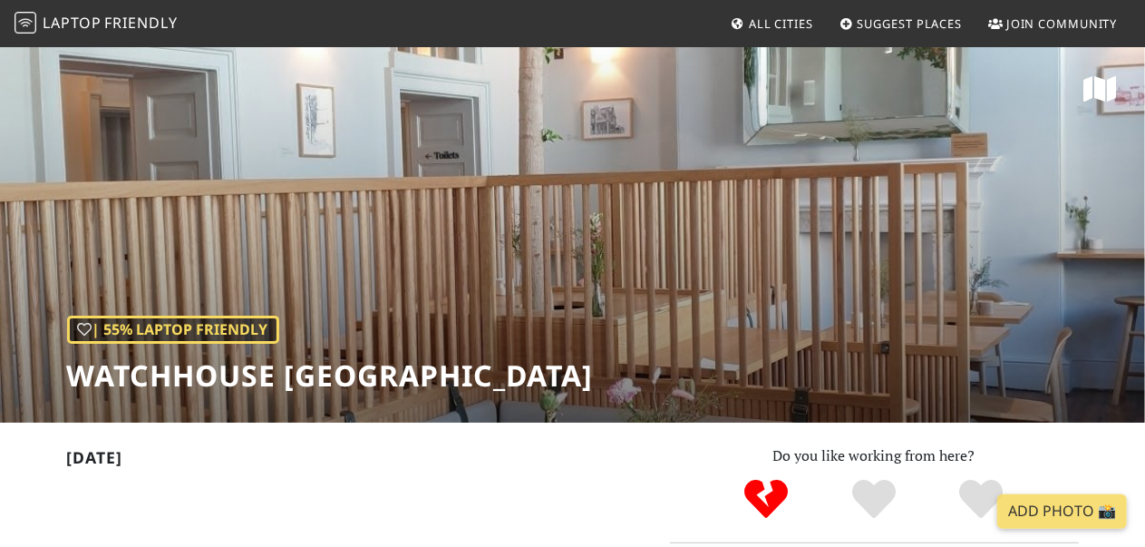
click at [1086, 101] on icon at bounding box center [1099, 88] width 33 height 29
click at [45, 15] on span "Laptop" at bounding box center [72, 23] width 59 height 20
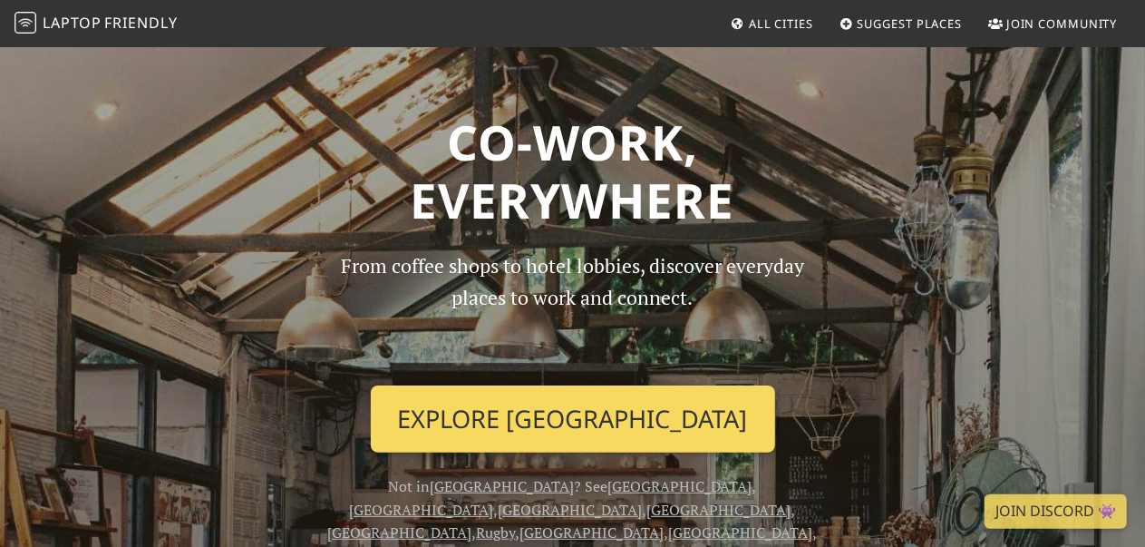
click at [603, 408] on link "Explore London" at bounding box center [573, 418] width 404 height 67
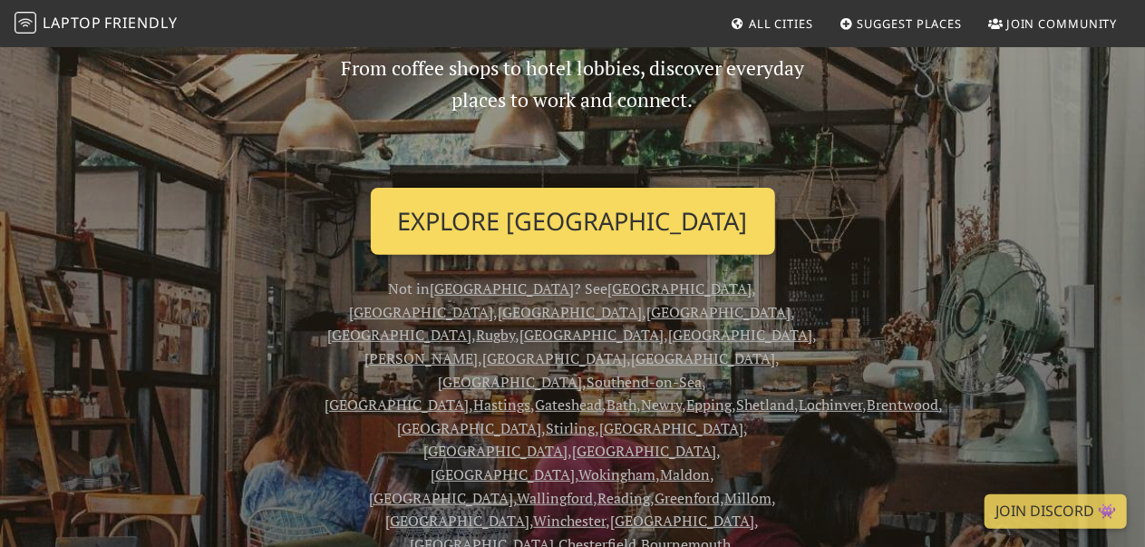
scroll to position [199, 0]
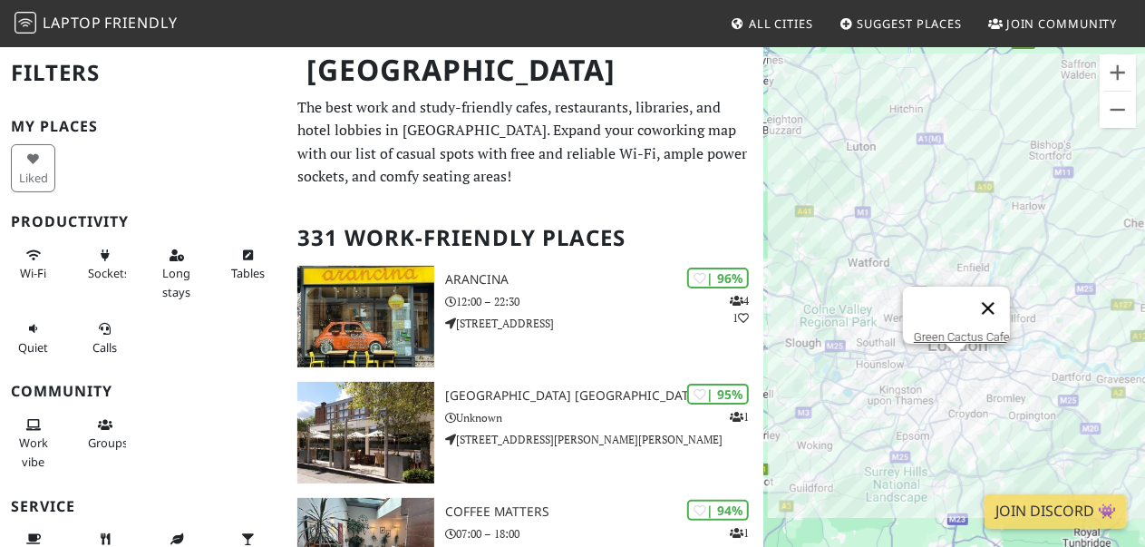
click at [992, 302] on button "Close" at bounding box center [988, 308] width 44 height 44
click at [1110, 72] on button "Zoom in" at bounding box center [1117, 72] width 36 height 36
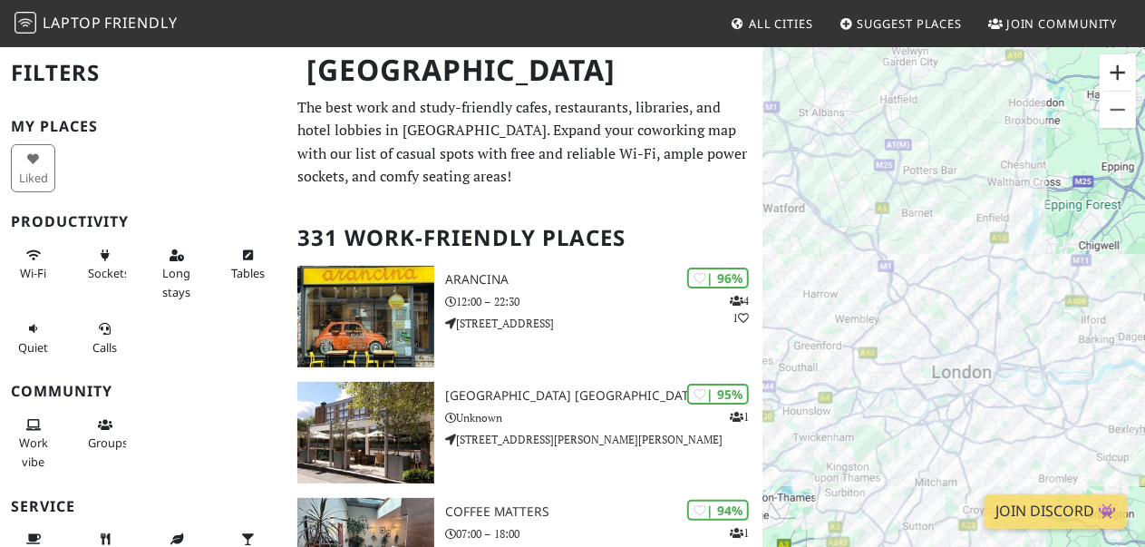
click at [1110, 72] on button "Zoom in" at bounding box center [1117, 72] width 36 height 36
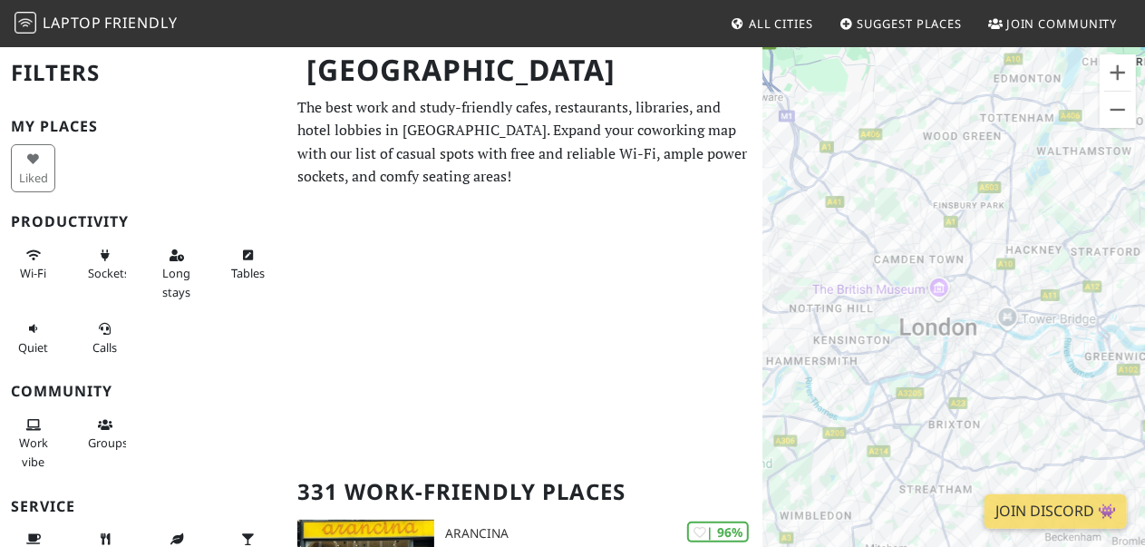
drag, startPoint x: 1021, startPoint y: 212, endPoint x: 985, endPoint y: 101, distance: 117.2
click at [985, 101] on div "To navigate, press the arrow keys." at bounding box center [954, 318] width 382 height 547
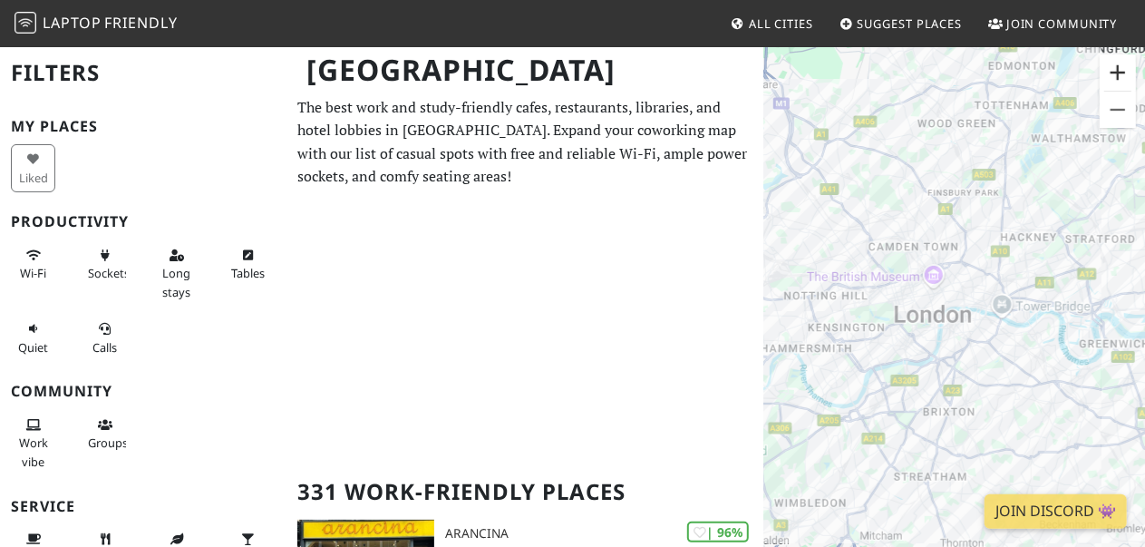
click at [1115, 81] on button "Zoom in" at bounding box center [1117, 72] width 36 height 36
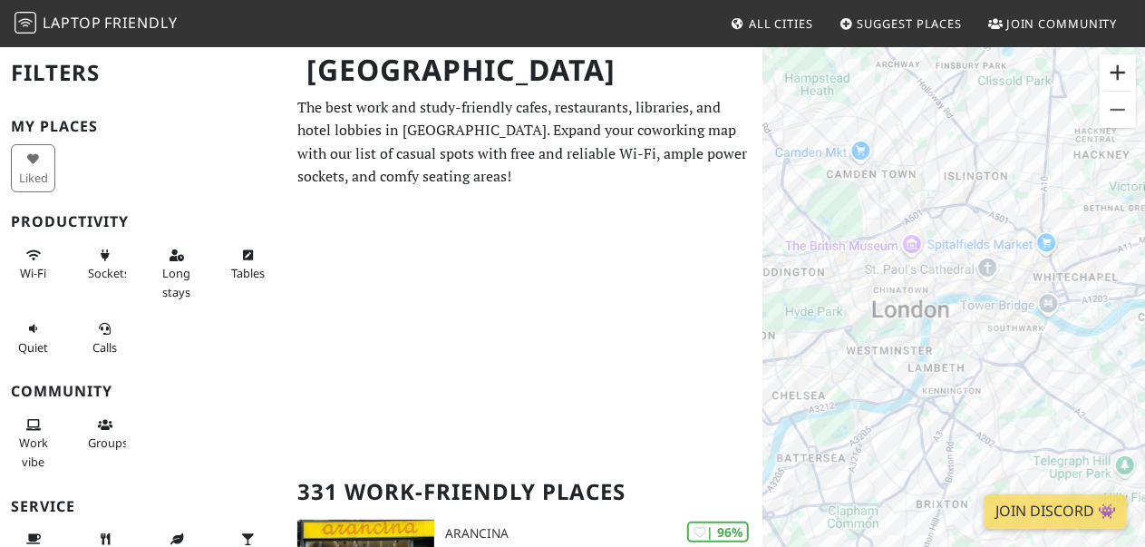
click at [1115, 81] on button "Zoom in" at bounding box center [1117, 72] width 36 height 36
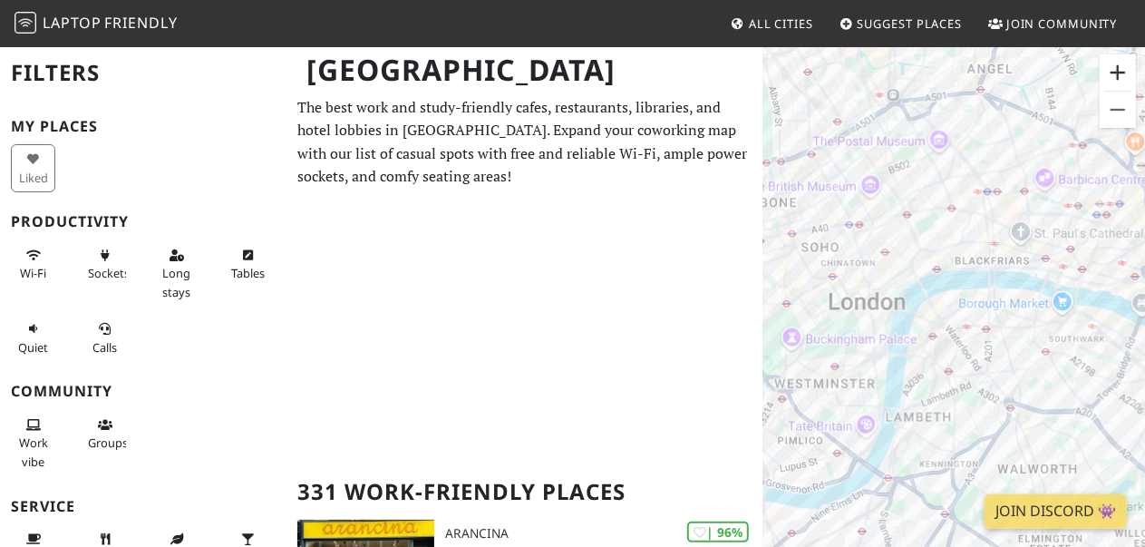
click at [1115, 81] on button "Zoom in" at bounding box center [1117, 72] width 36 height 36
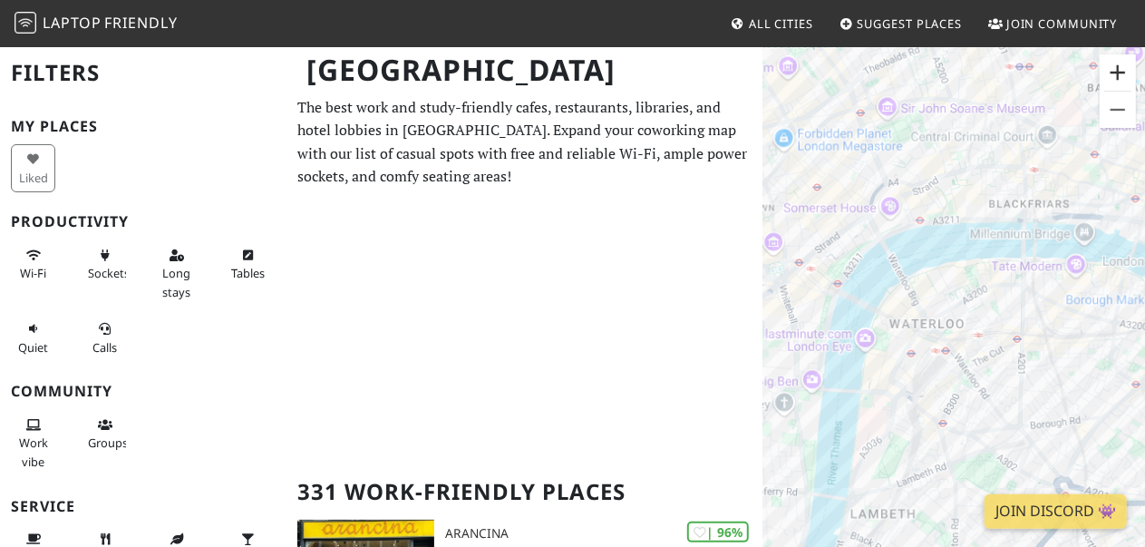
click at [1115, 81] on button "Zoom in" at bounding box center [1117, 72] width 36 height 36
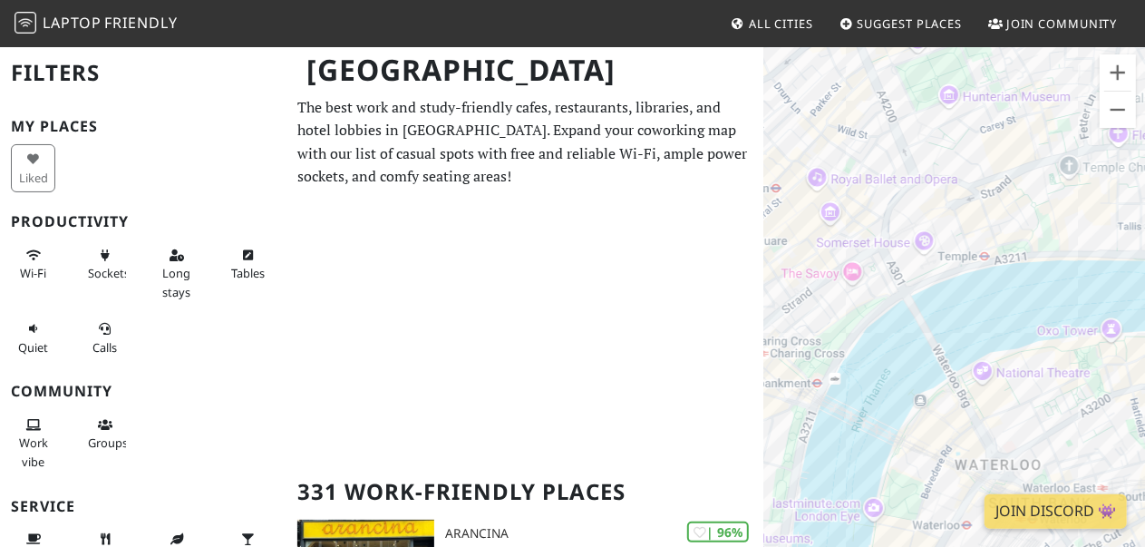
drag, startPoint x: 914, startPoint y: 173, endPoint x: 1052, endPoint y: 353, distance: 226.2
click at [1052, 353] on div "To navigate, press the arrow keys." at bounding box center [954, 318] width 382 height 547
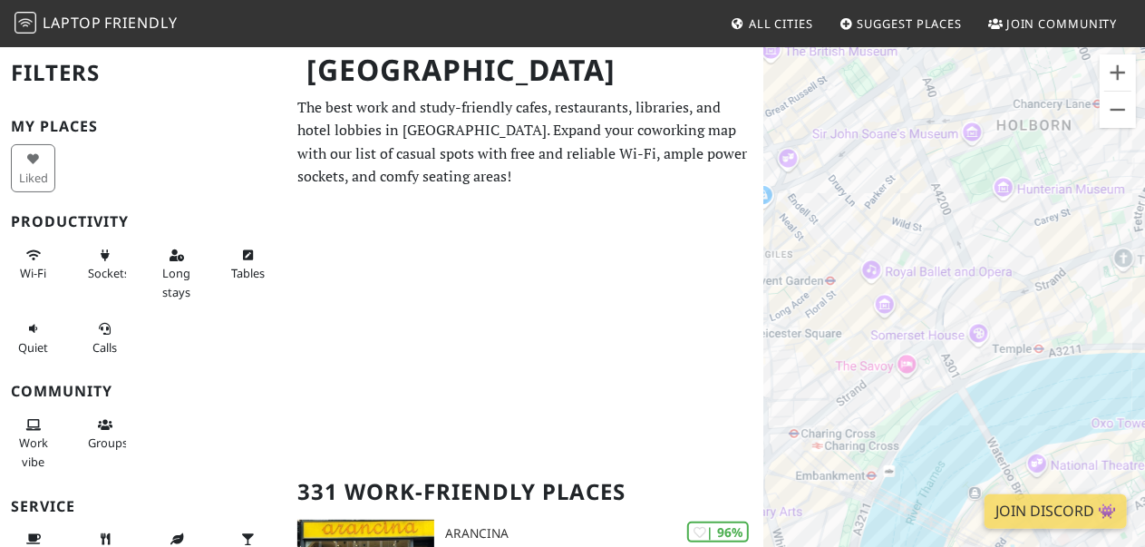
drag, startPoint x: 975, startPoint y: 188, endPoint x: 995, endPoint y: 247, distance: 63.1
click at [995, 247] on div "To navigate, press the arrow keys." at bounding box center [954, 318] width 382 height 547
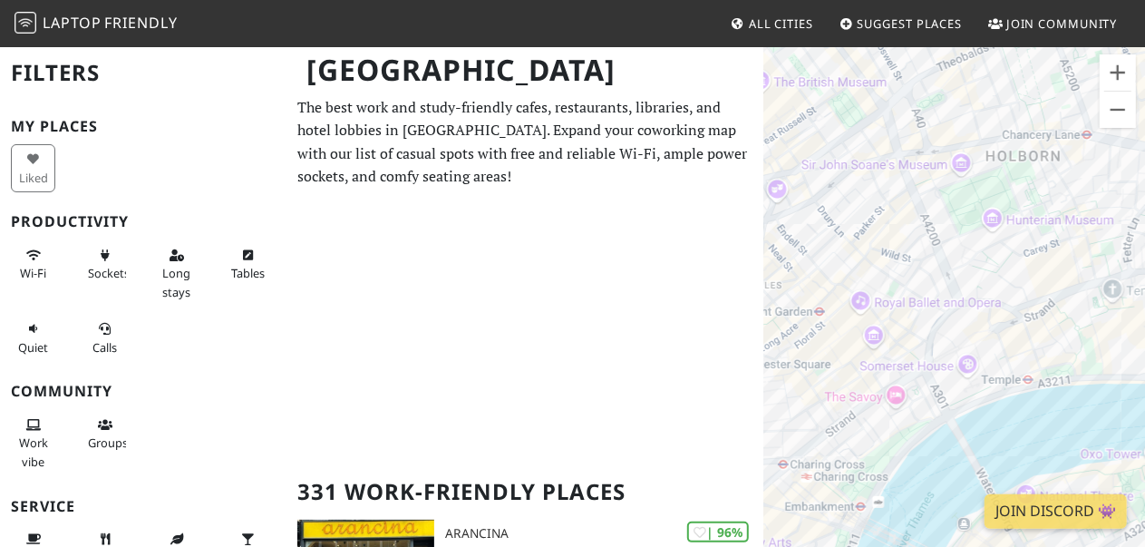
drag, startPoint x: 867, startPoint y: 308, endPoint x: 944, endPoint y: 346, distance: 85.9
click at [944, 346] on div "To navigate, press the arrow keys." at bounding box center [954, 318] width 382 height 547
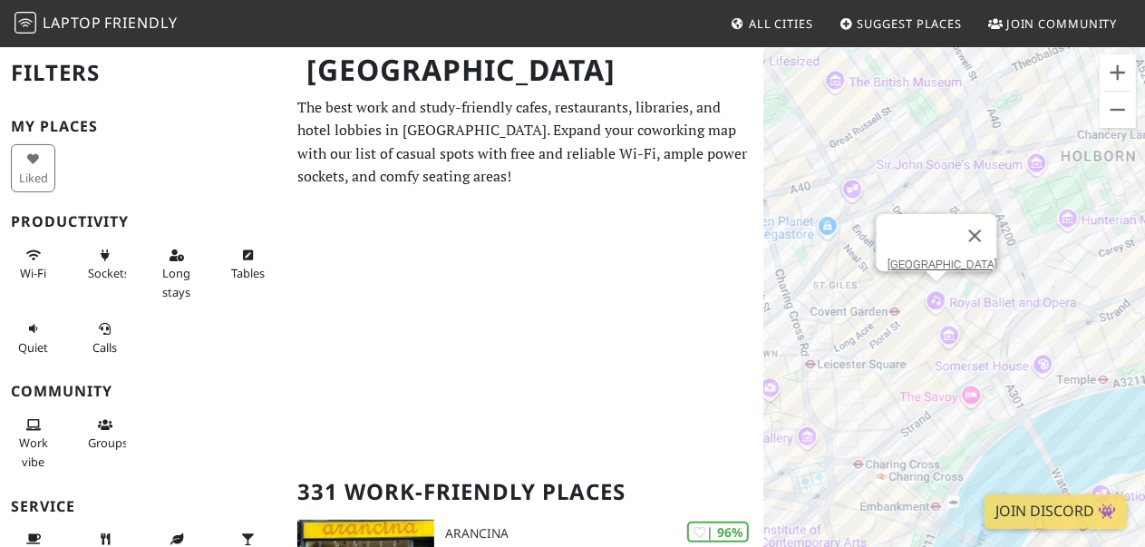
click at [939, 295] on div "To navigate, press the arrow keys. Royal Opera House" at bounding box center [954, 318] width 382 height 547
click at [925, 257] on link "Royal Opera House" at bounding box center [941, 264] width 110 height 14
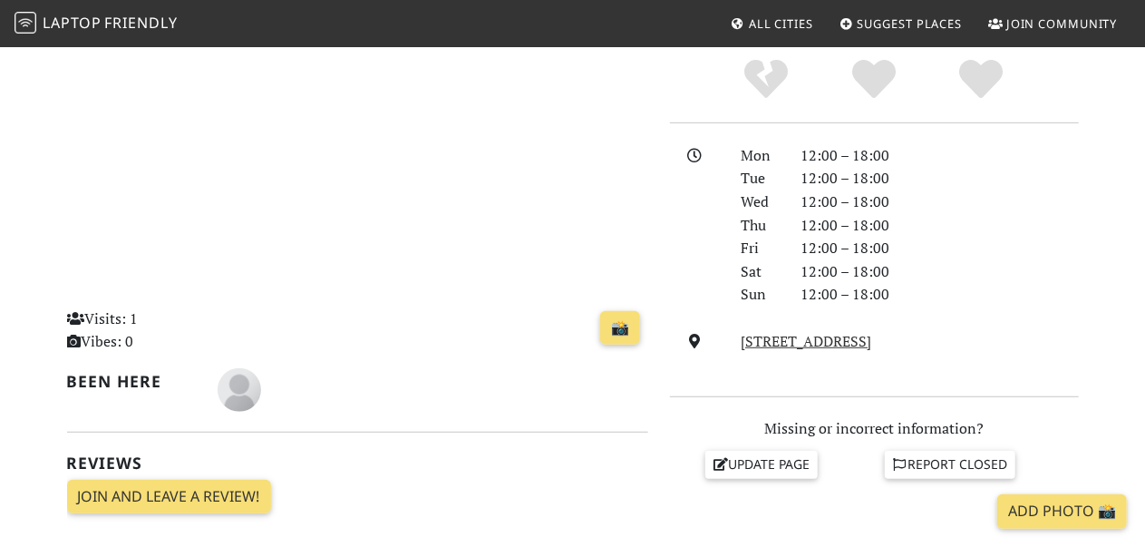
scroll to position [418, 0]
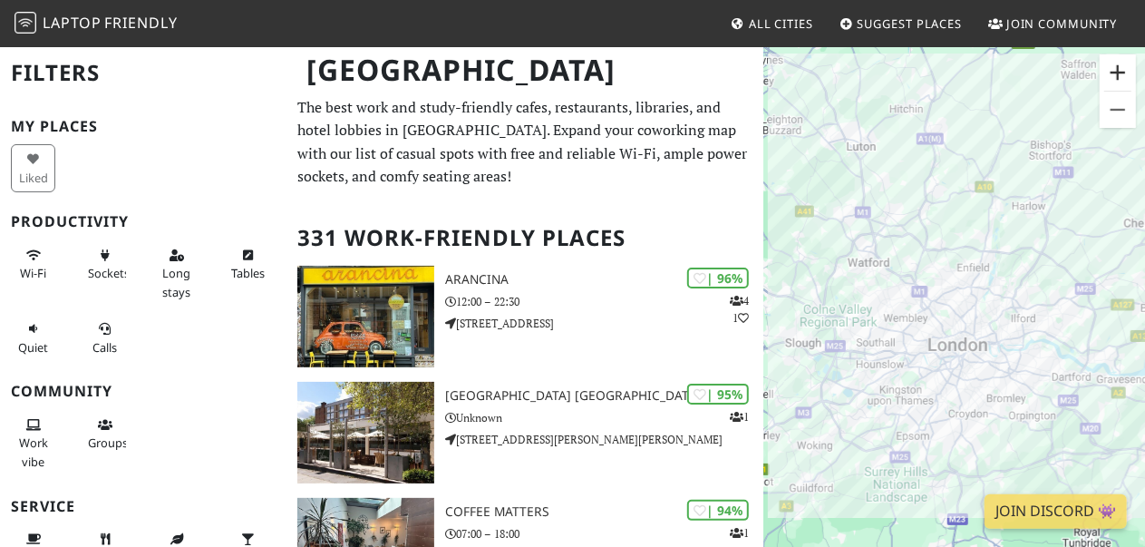
click at [1109, 67] on button "Zoom in" at bounding box center [1117, 72] width 36 height 36
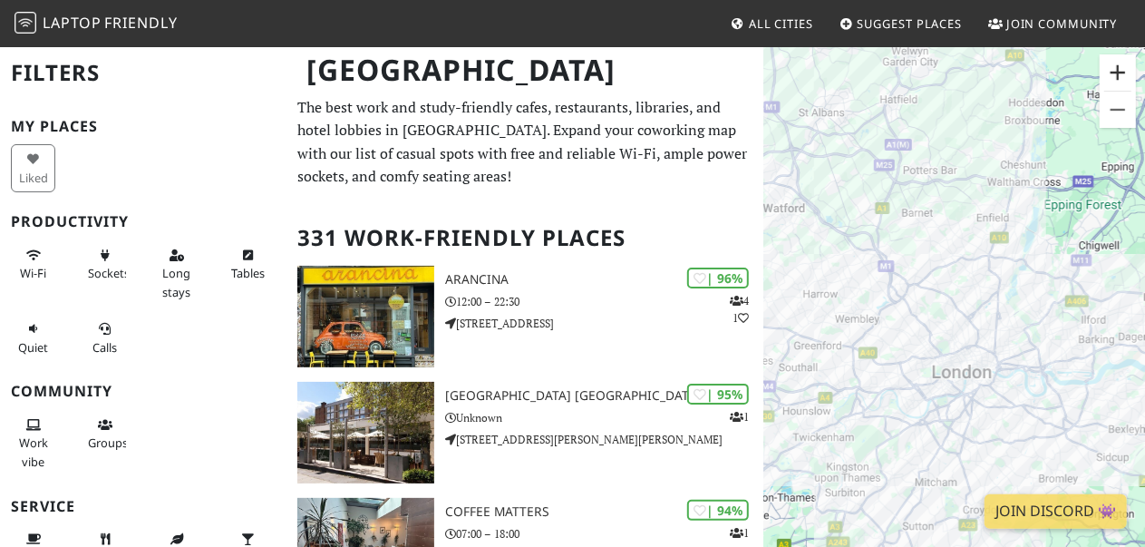
click at [1109, 67] on button "Zoom in" at bounding box center [1117, 72] width 36 height 36
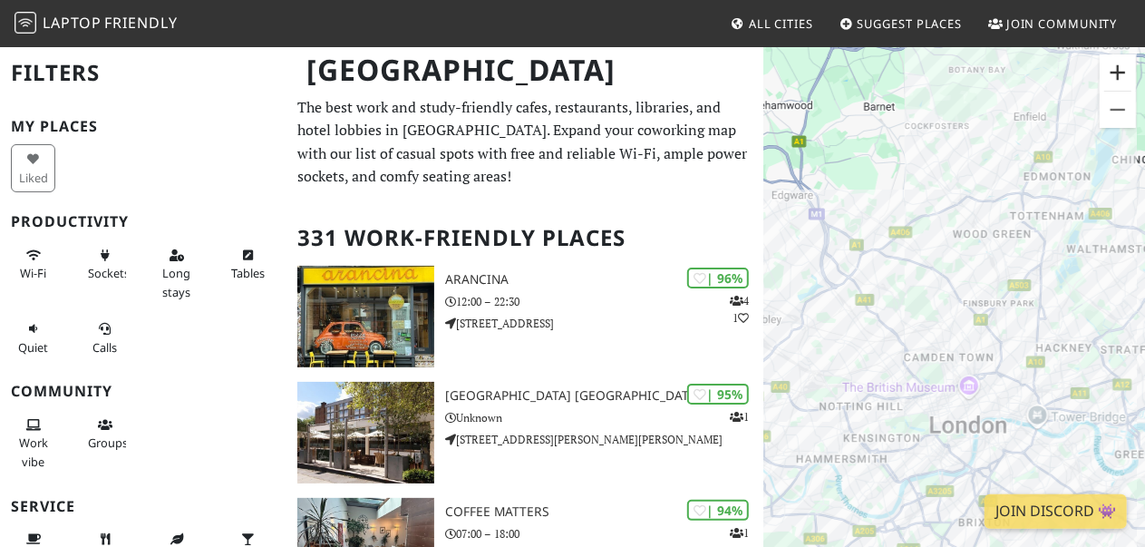
click at [1109, 67] on button "Zoom in" at bounding box center [1117, 72] width 36 height 36
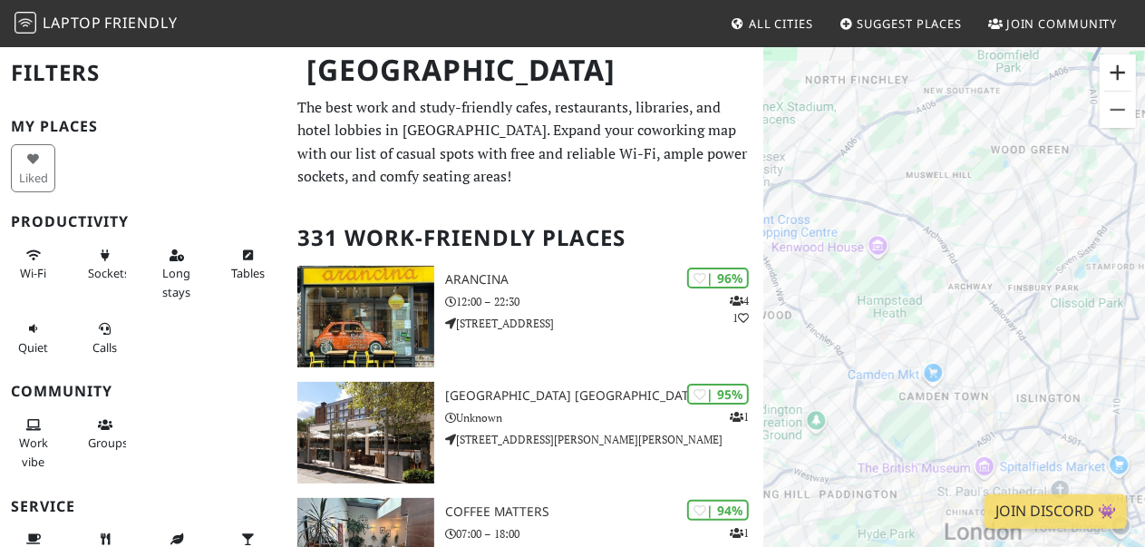
click at [1109, 67] on button "Zoom in" at bounding box center [1117, 72] width 36 height 36
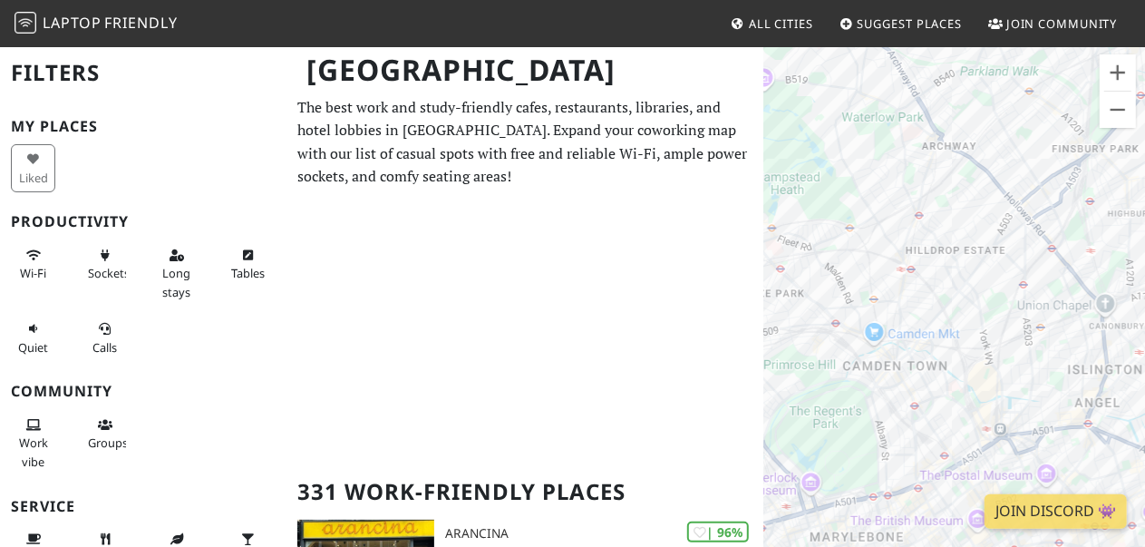
drag, startPoint x: 1038, startPoint y: 344, endPoint x: 973, endPoint y: 146, distance: 208.1
click at [973, 146] on div "To navigate, press the arrow keys." at bounding box center [954, 318] width 382 height 547
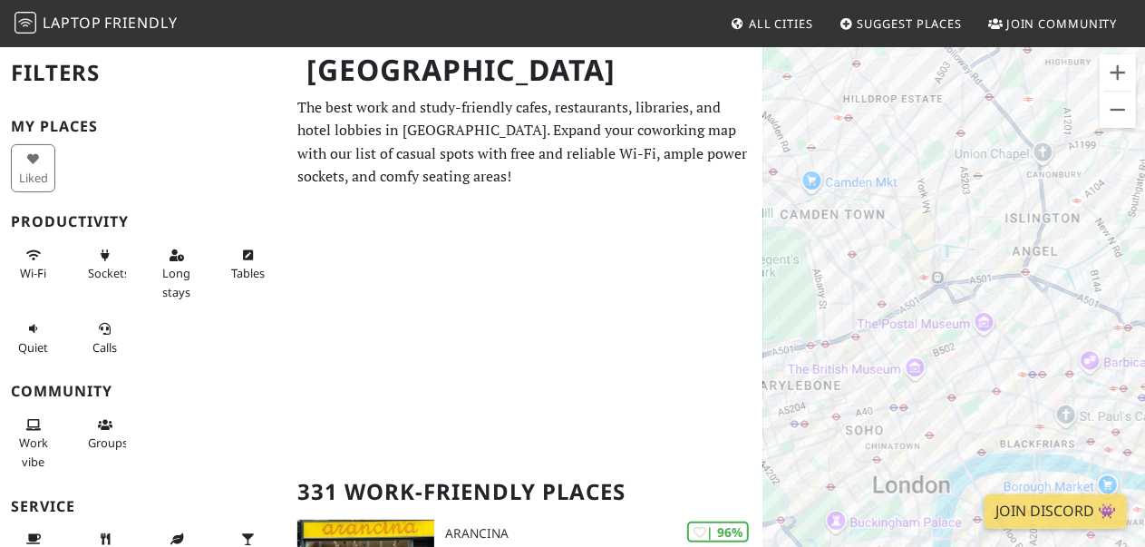
drag, startPoint x: 1012, startPoint y: 285, endPoint x: 946, endPoint y: 129, distance: 170.2
click at [946, 129] on div "To navigate, press the arrow keys." at bounding box center [954, 318] width 382 height 547
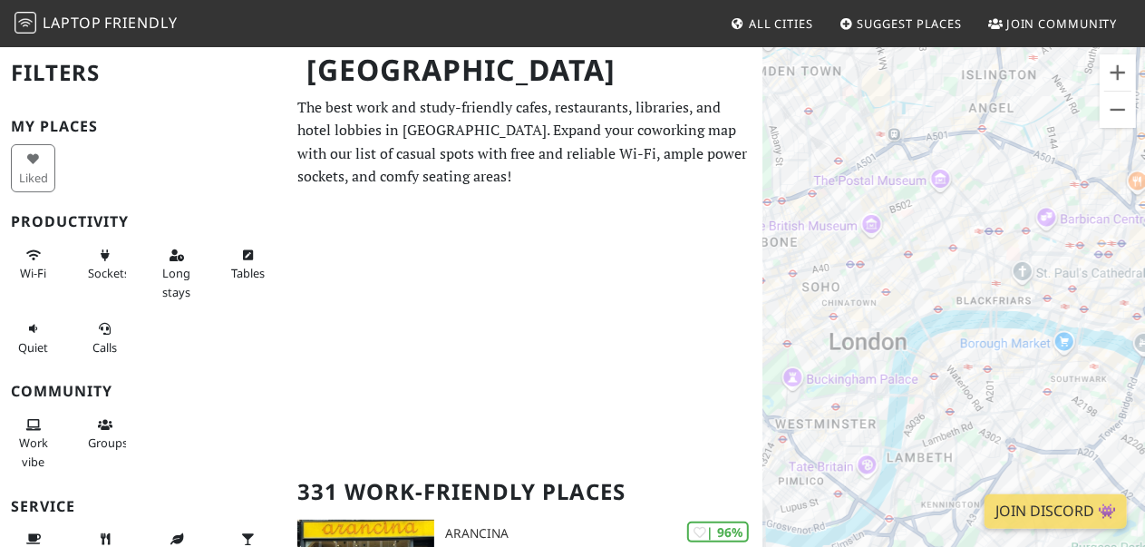
drag, startPoint x: 1004, startPoint y: 296, endPoint x: 967, endPoint y: 149, distance: 152.3
click at [967, 149] on div "To navigate, press the arrow keys." at bounding box center [954, 318] width 382 height 547
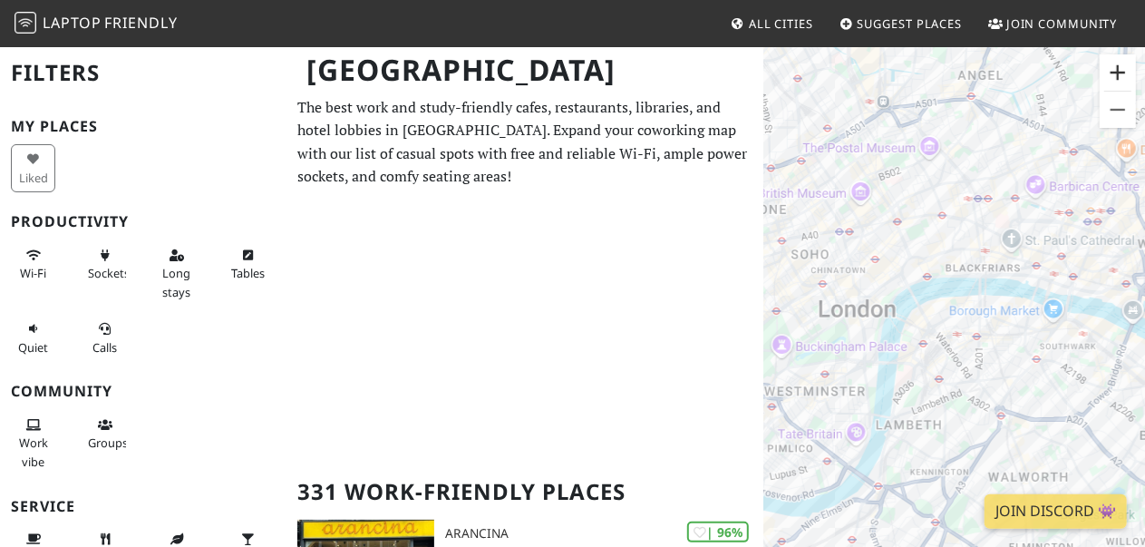
click at [1111, 68] on button "Zoom in" at bounding box center [1117, 72] width 36 height 36
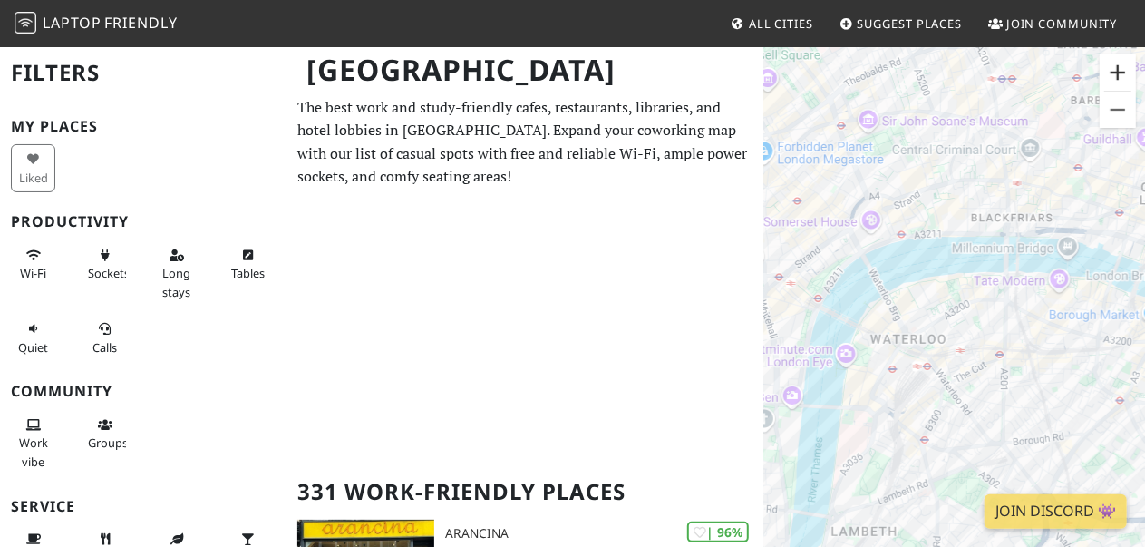
click at [1111, 68] on button "Zoom in" at bounding box center [1117, 72] width 36 height 36
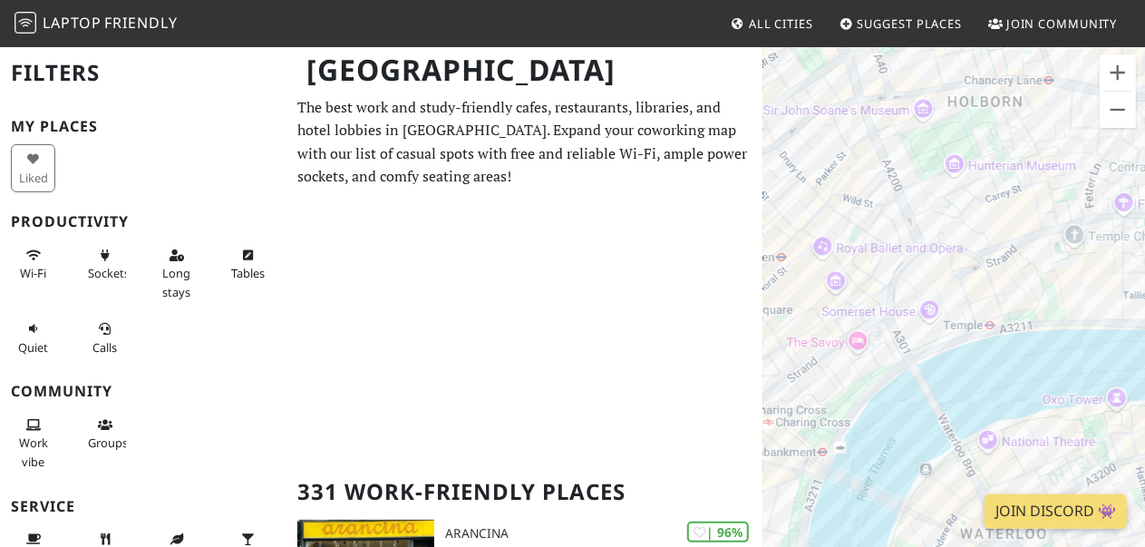
drag, startPoint x: 890, startPoint y: 142, endPoint x: 1046, endPoint y: 333, distance: 246.0
click at [1046, 333] on div "To navigate, press the arrow keys." at bounding box center [954, 318] width 382 height 547
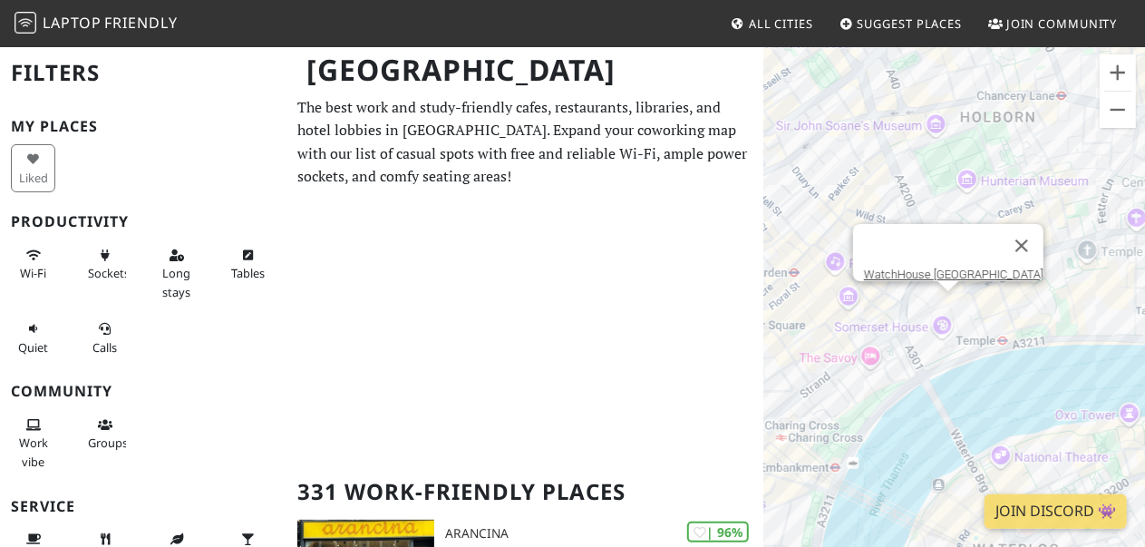
click at [945, 304] on div "To navigate, press the arrow keys. WatchHouse Somerset House" at bounding box center [954, 318] width 382 height 547
click at [931, 267] on link "WatchHouse [GEOGRAPHIC_DATA]" at bounding box center [953, 274] width 179 height 14
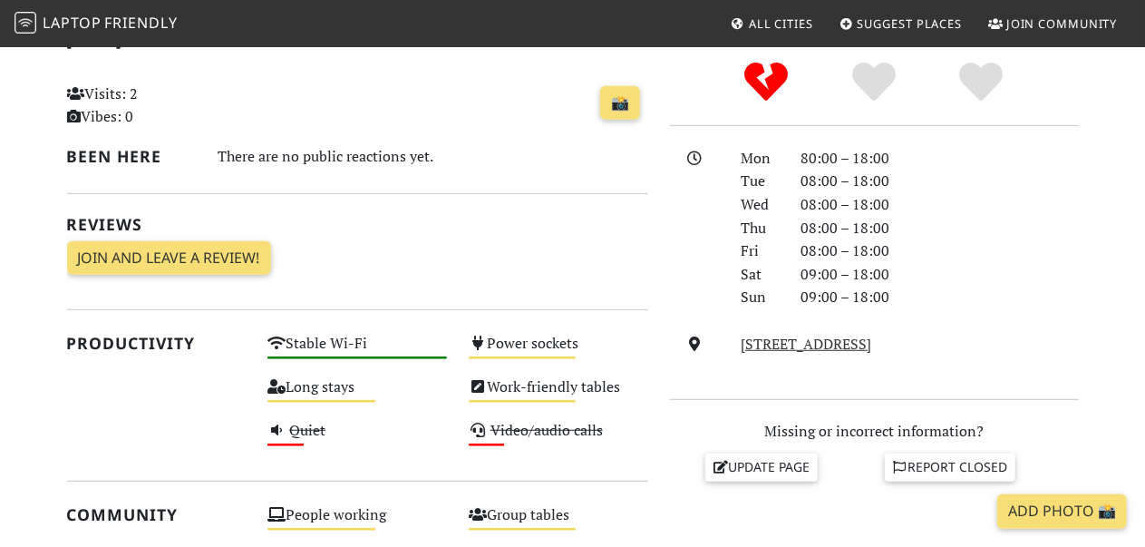
scroll to position [418, 0]
